Goal: Transaction & Acquisition: Obtain resource

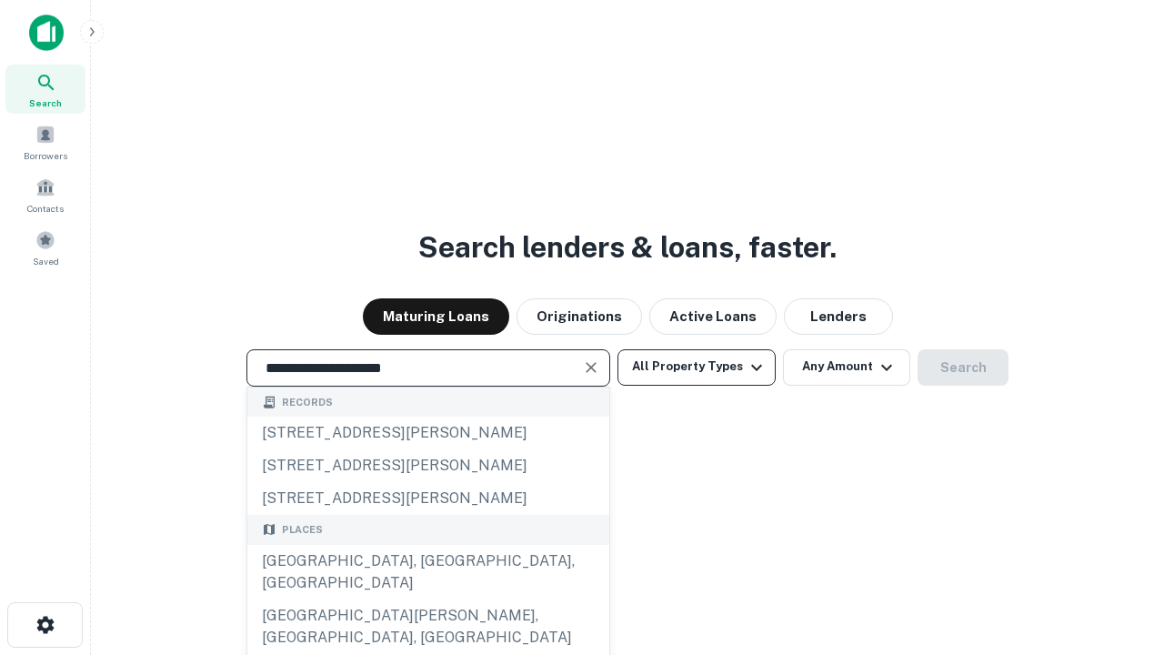
click at [427, 599] on div "Santa Monica, CA, USA" at bounding box center [428, 572] width 362 height 55
click at [696, 366] on button "All Property Types" at bounding box center [696, 367] width 158 height 36
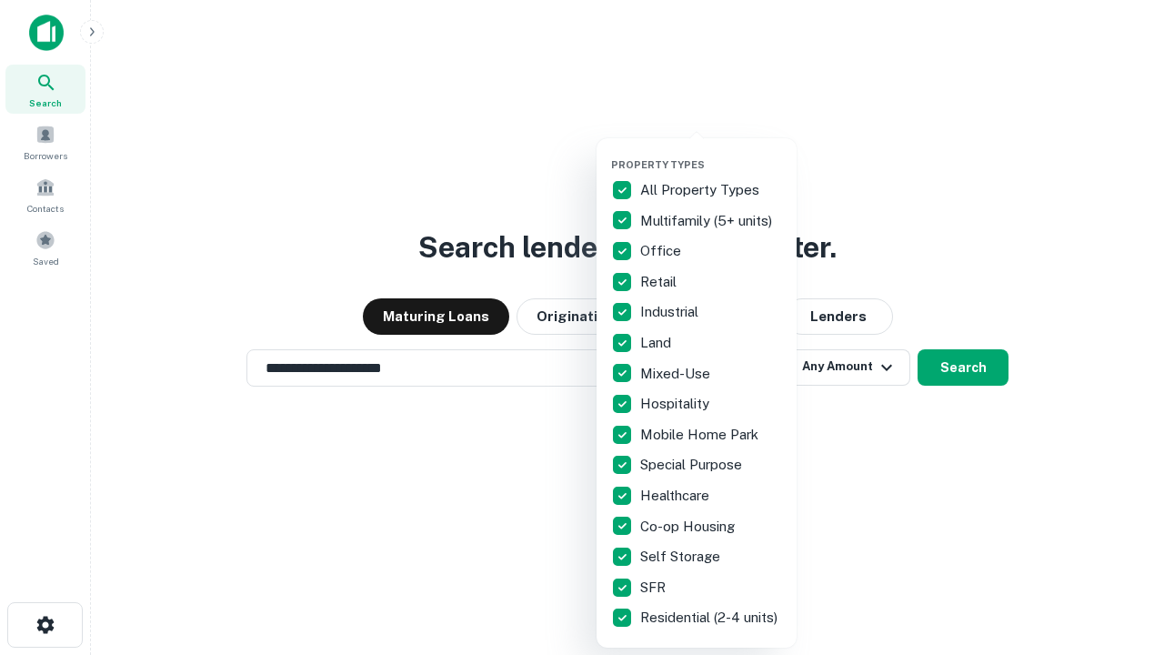
type input "**********"
click at [711, 153] on button "button" at bounding box center [711, 153] width 200 height 1
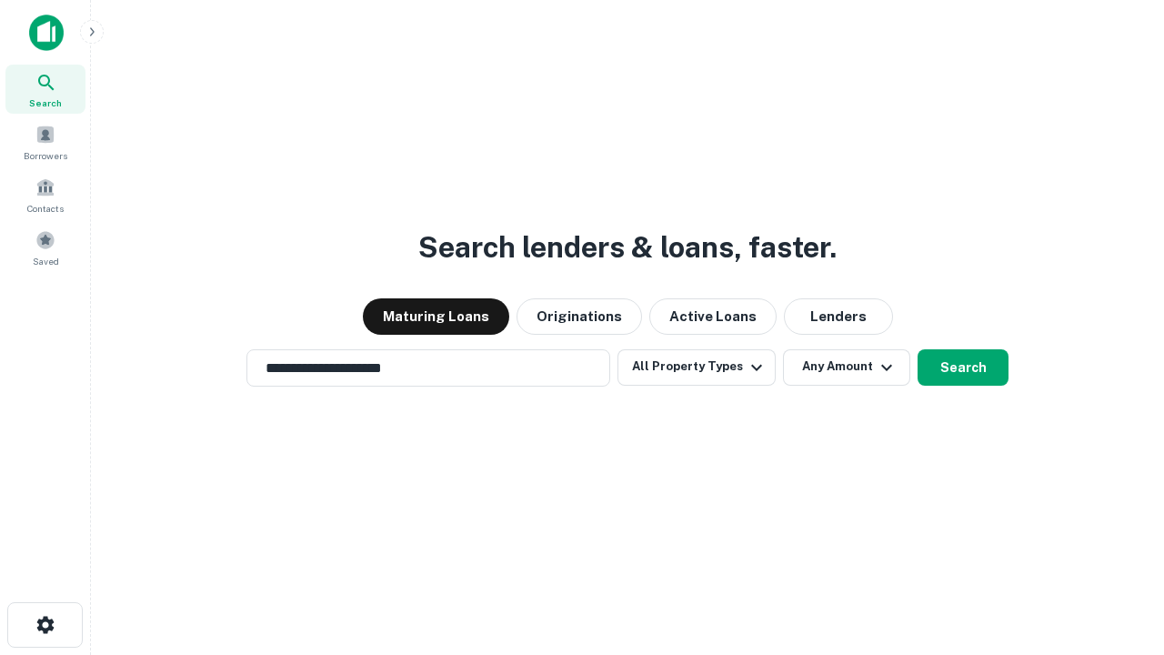
scroll to position [11, 219]
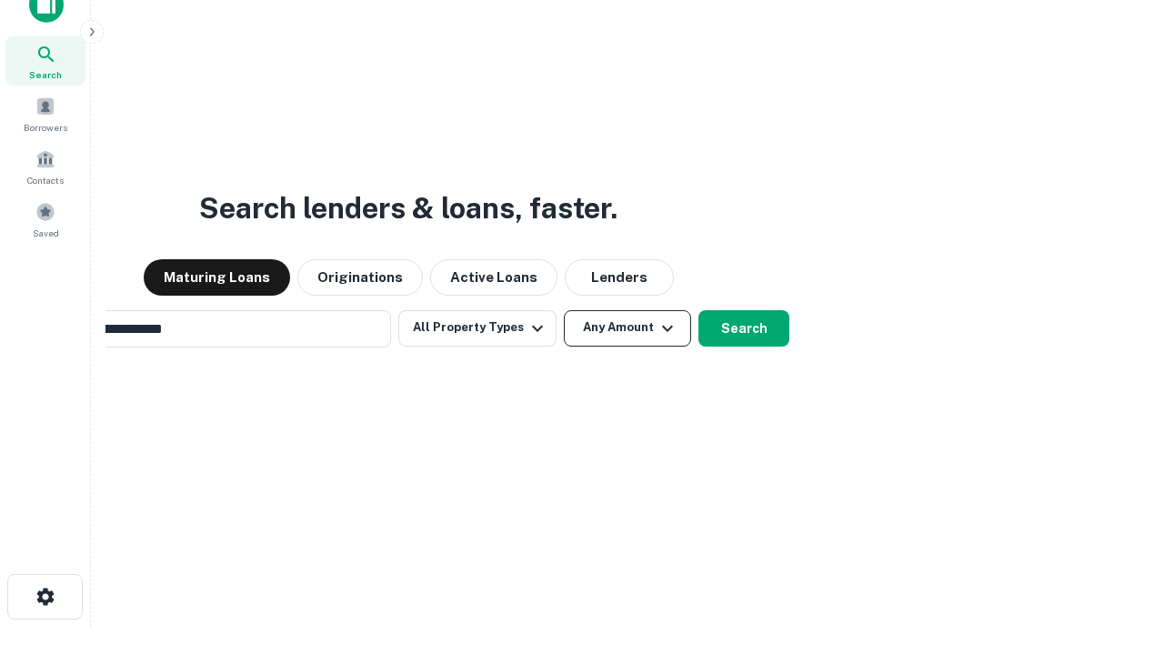
click at [564, 310] on button "Any Amount" at bounding box center [627, 328] width 127 height 36
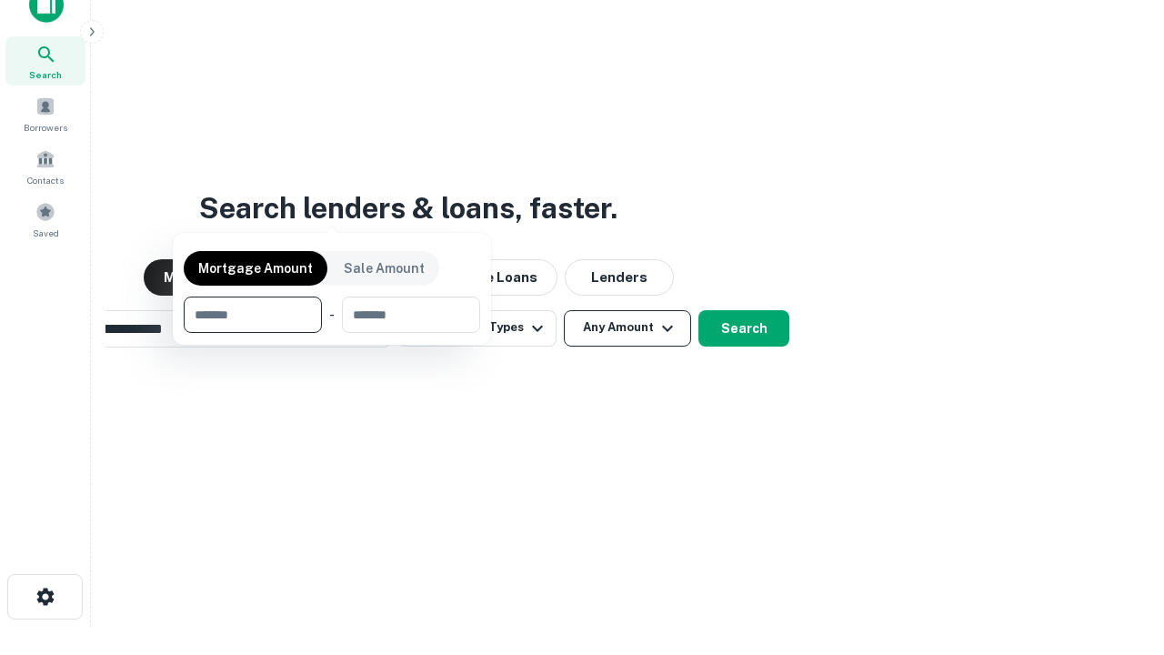
scroll to position [131, 515]
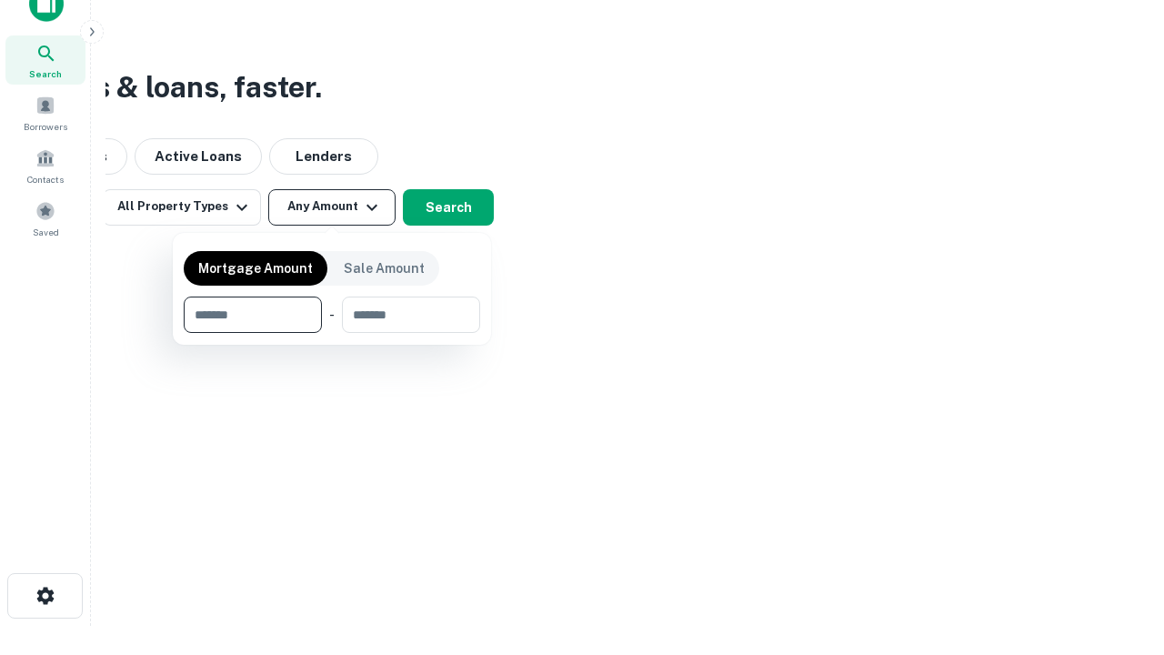
type input "*******"
click at [332, 333] on button "button" at bounding box center [332, 333] width 296 height 1
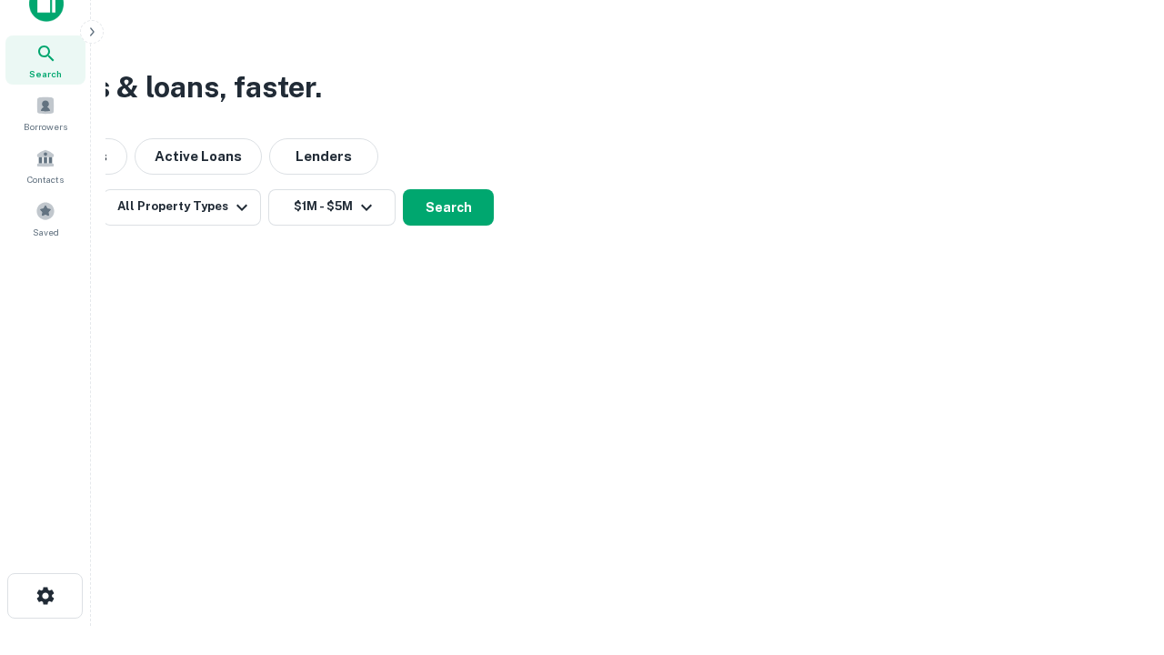
scroll to position [11, 335]
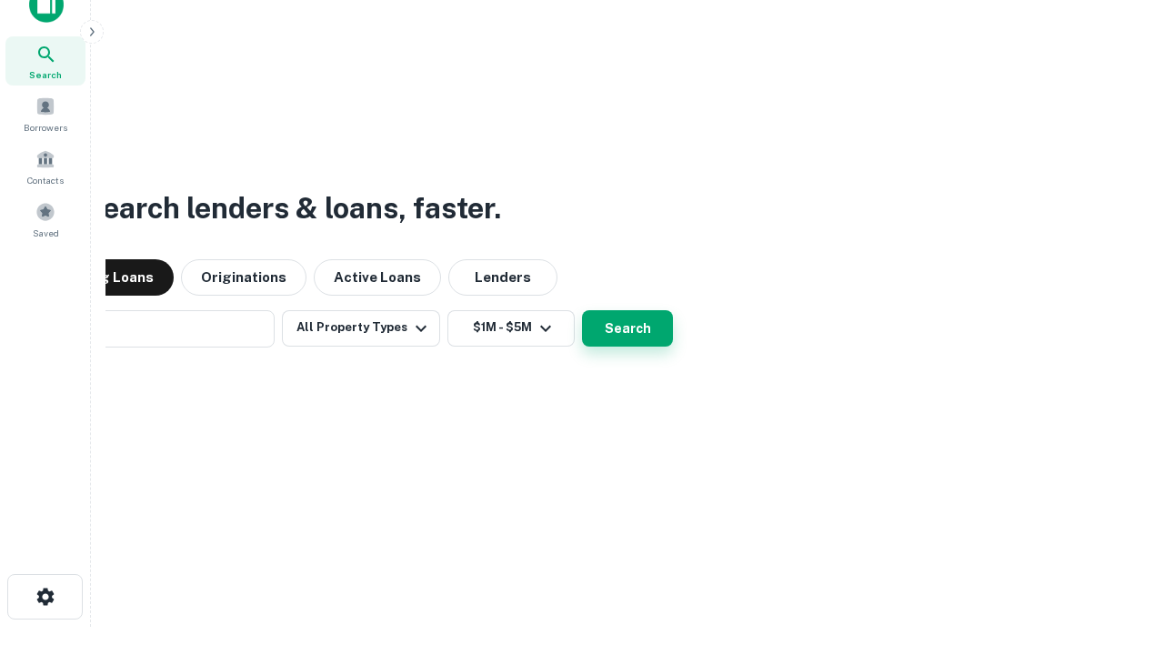
click at [582, 310] on button "Search" at bounding box center [627, 328] width 91 height 36
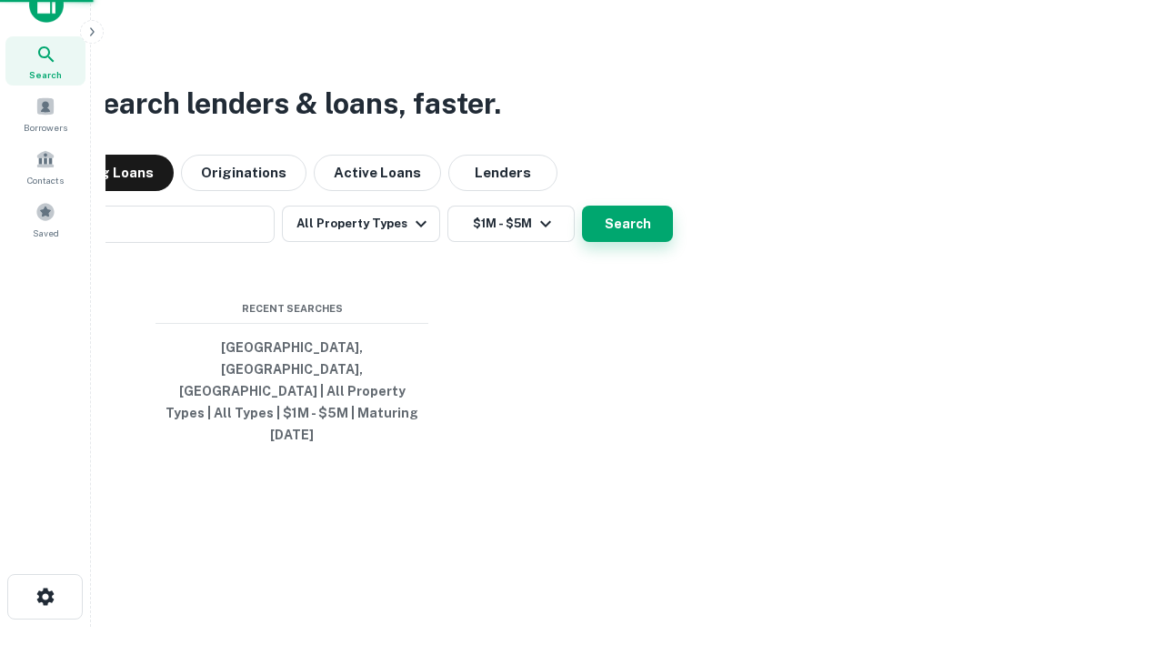
scroll to position [29, 0]
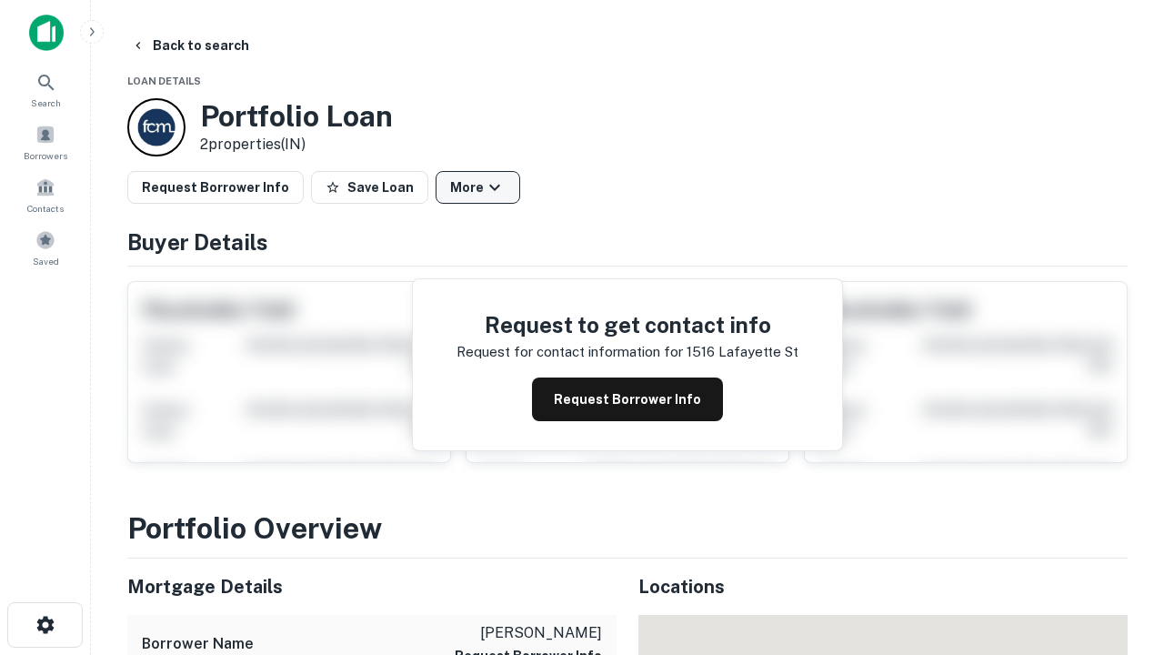
click at [477, 187] on button "More" at bounding box center [478, 187] width 85 height 33
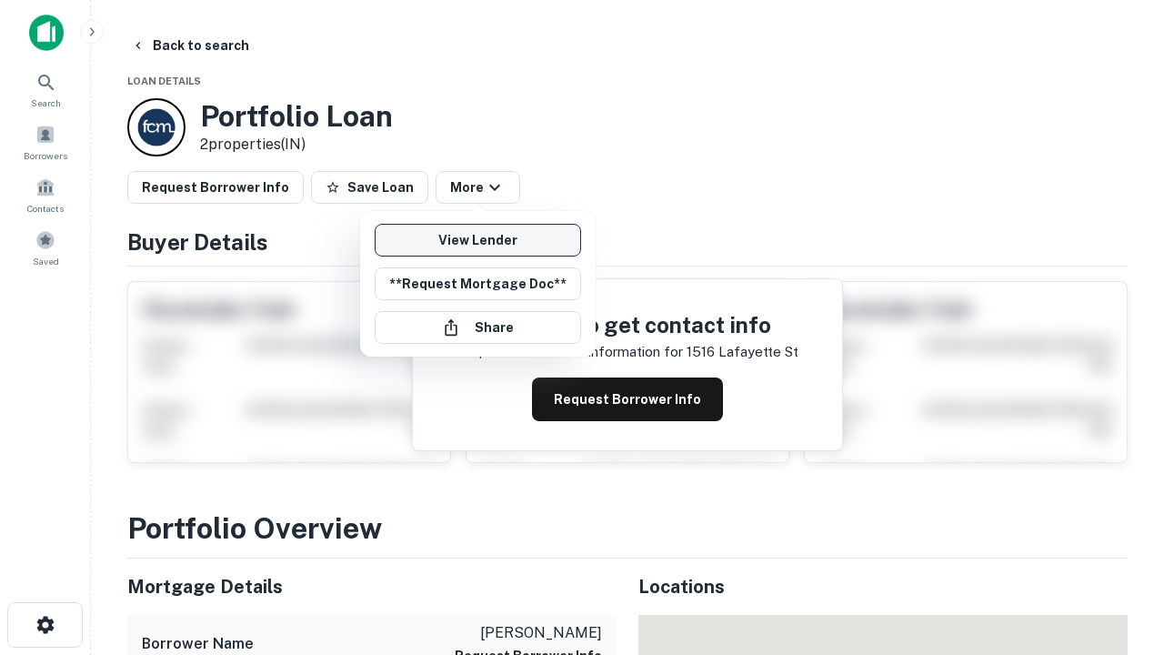
click at [477, 240] on link "View Lender" at bounding box center [478, 240] width 206 height 33
